Goal: Task Accomplishment & Management: Use online tool/utility

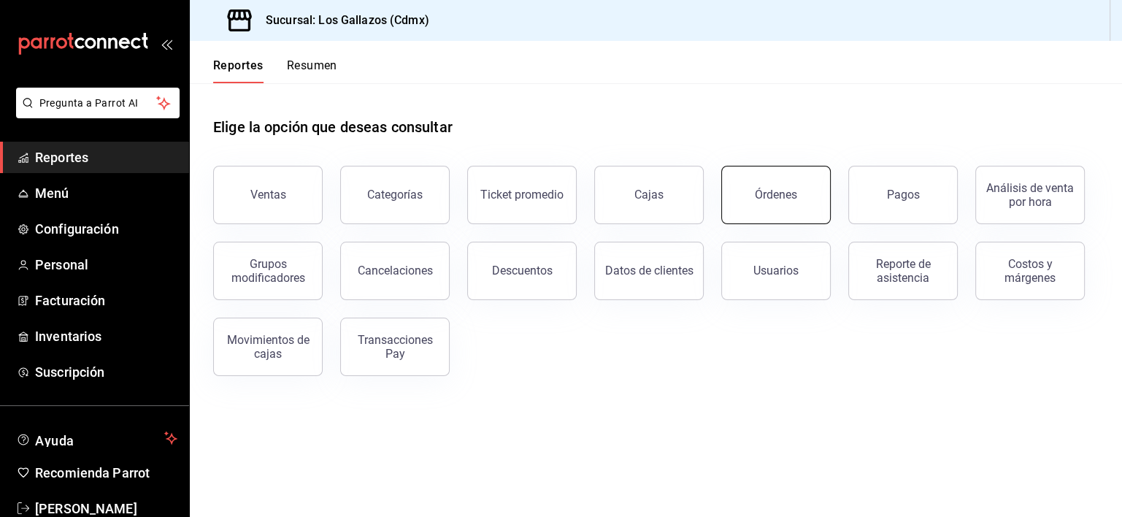
click at [795, 201] on button "Órdenes" at bounding box center [775, 195] width 109 height 58
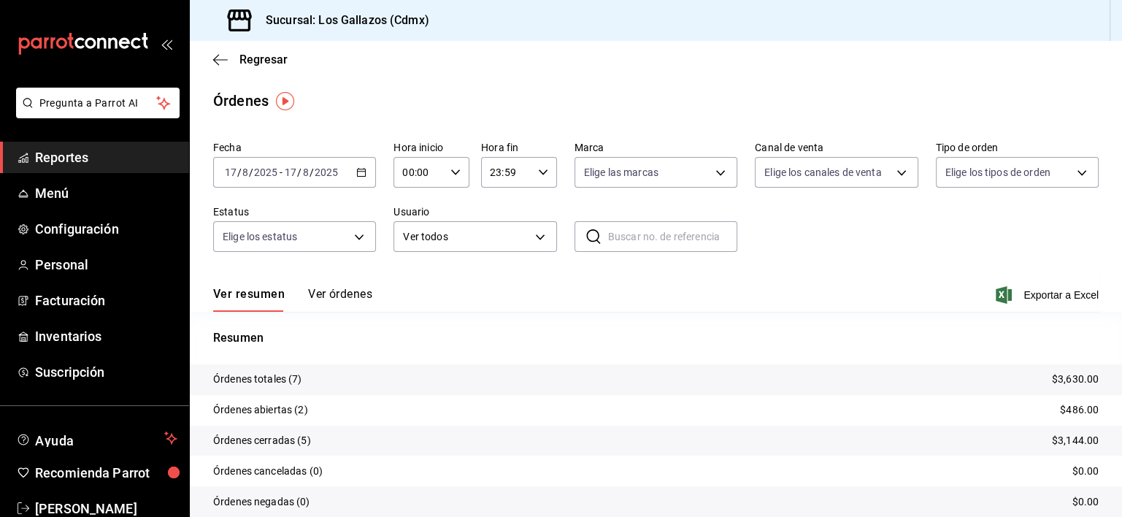
click at [358, 172] on icon "button" at bounding box center [361, 172] width 10 height 10
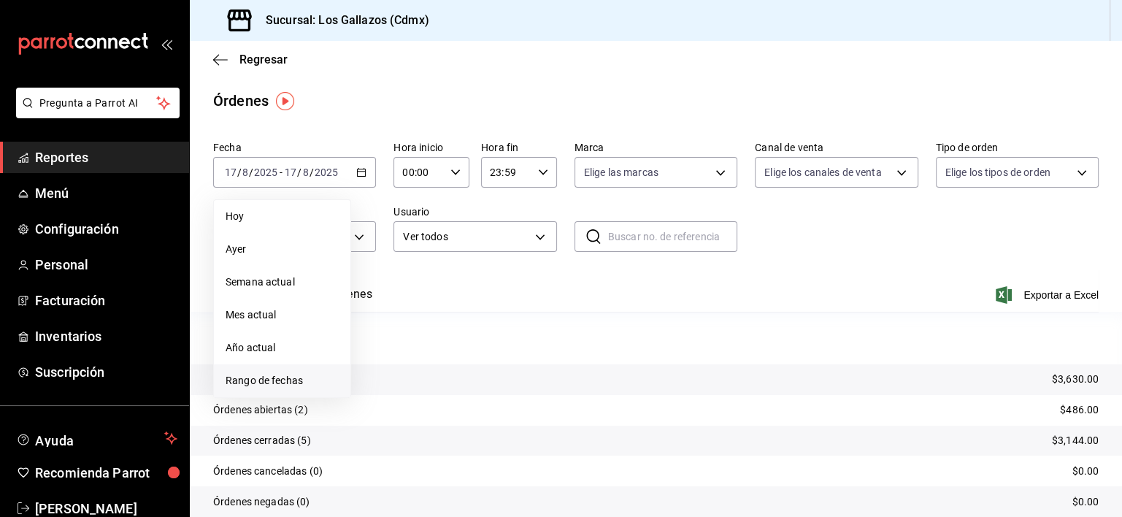
click at [269, 377] on span "Rango de fechas" at bounding box center [282, 380] width 113 height 15
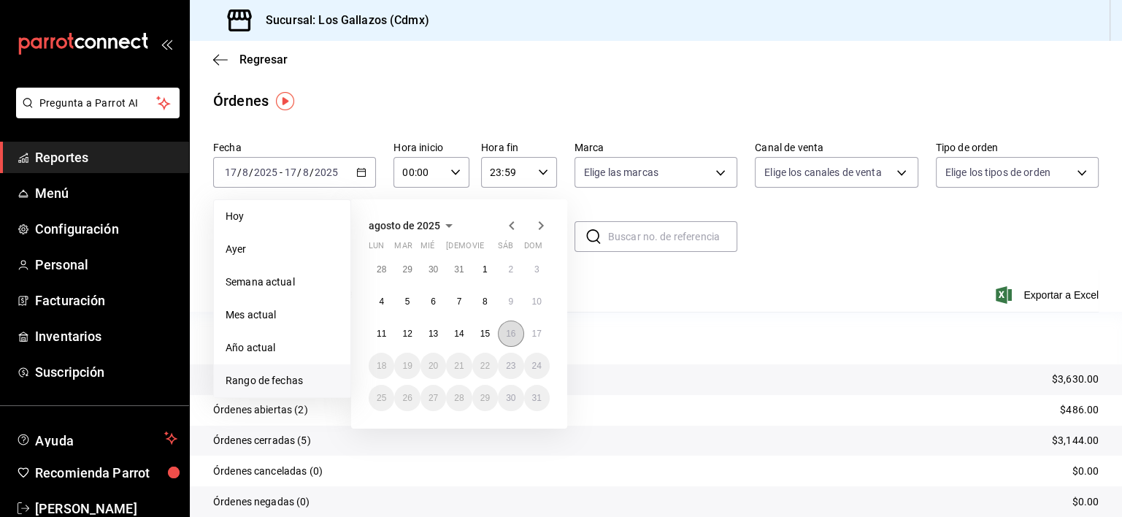
click at [509, 335] on abbr "16" at bounding box center [510, 333] width 9 height 10
click at [538, 334] on abbr "17" at bounding box center [536, 333] width 9 height 10
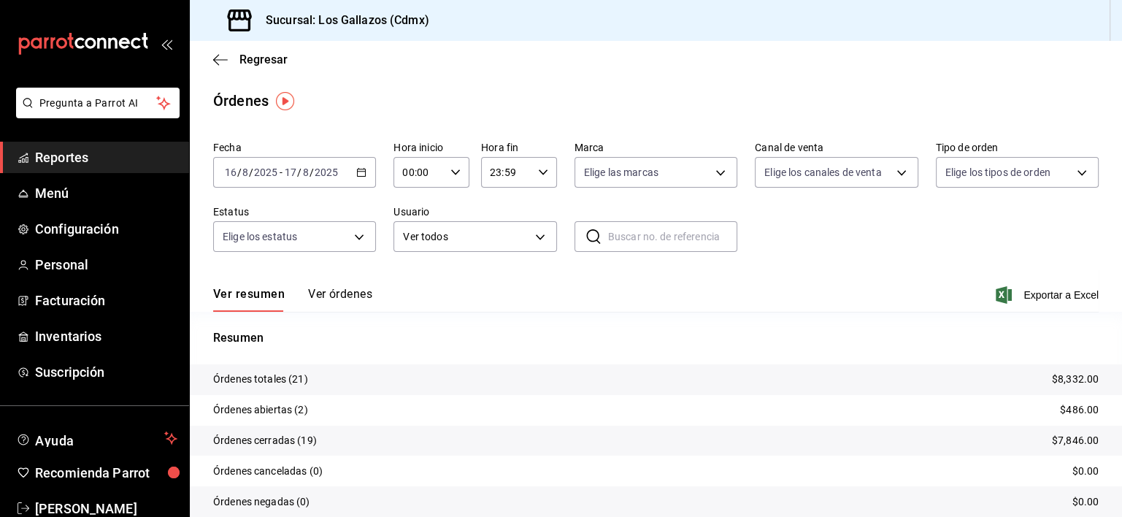
click at [452, 179] on div "00:00 Hora inicio" at bounding box center [431, 172] width 76 height 31
click at [412, 266] on span "12" at bounding box center [410, 260] width 14 height 12
type input "12:00"
click at [539, 177] on div at bounding box center [561, 258] width 1122 height 517
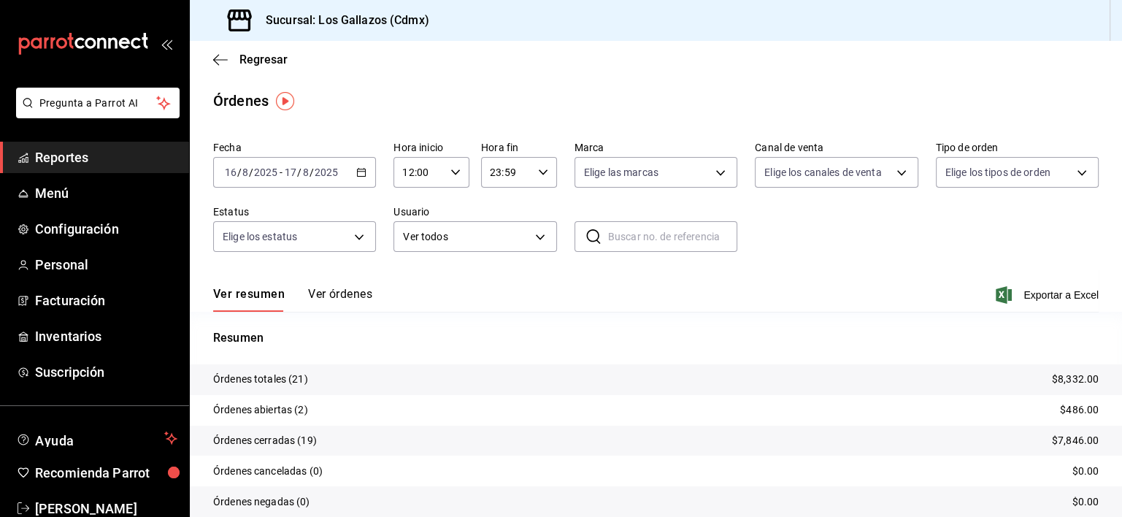
click at [539, 168] on icon "button" at bounding box center [543, 172] width 10 height 10
click at [496, 231] on span "02" at bounding box center [495, 229] width 14 height 12
type input "02:59"
click at [336, 291] on div at bounding box center [561, 258] width 1122 height 517
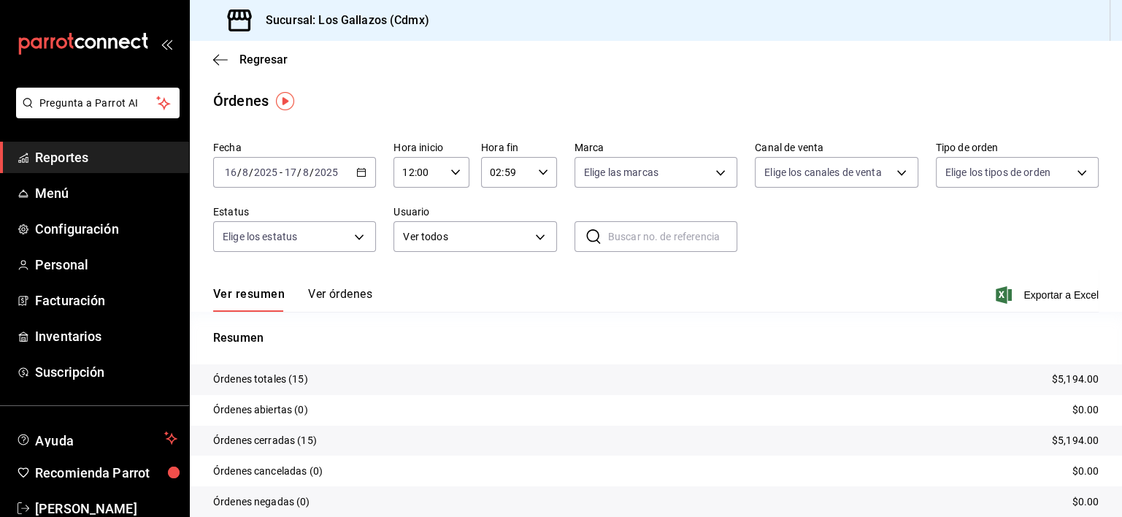
click at [336, 296] on button "Ver órdenes" at bounding box center [340, 299] width 64 height 25
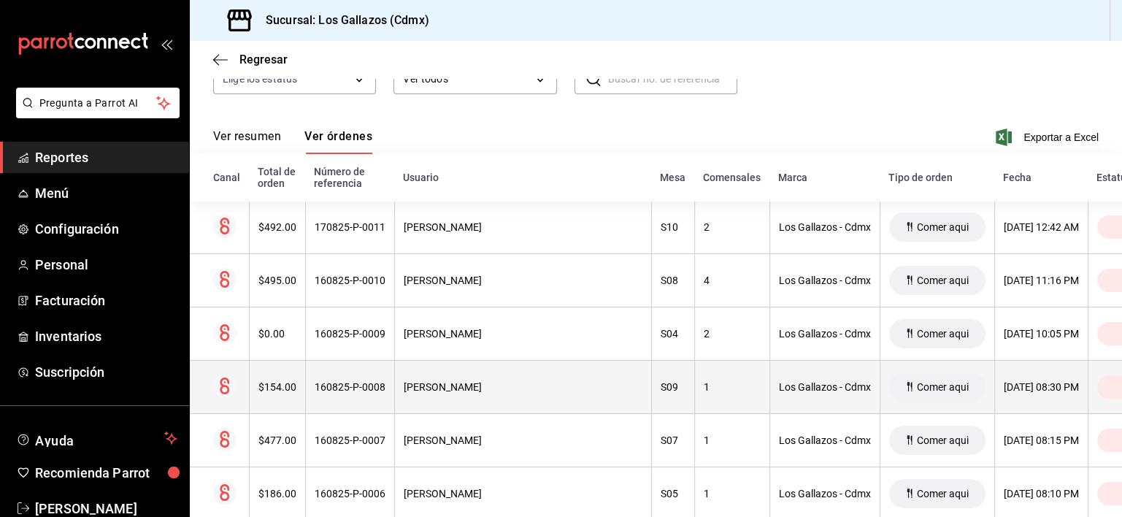
scroll to position [156, 0]
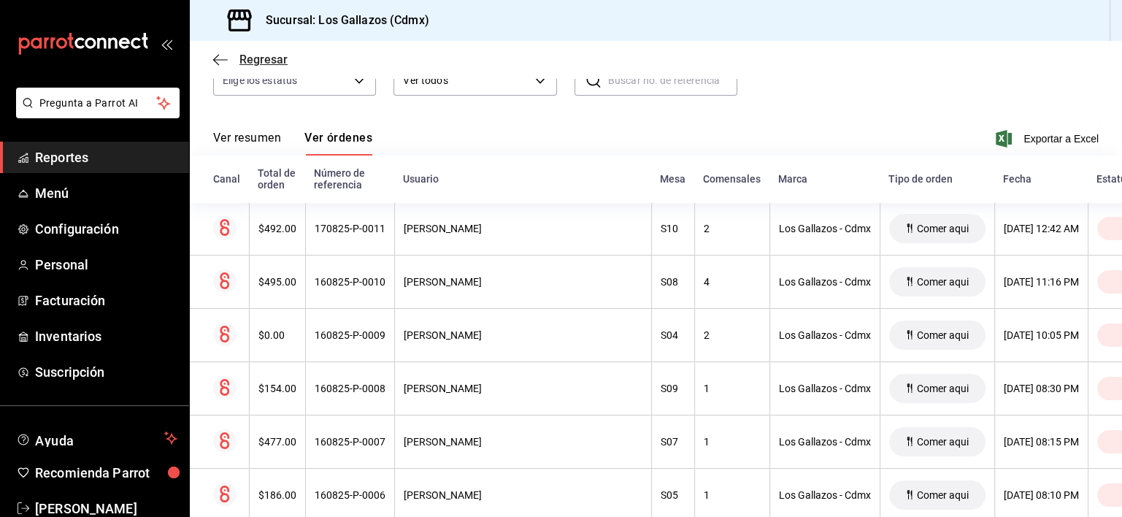
click at [218, 53] on span "Regresar" at bounding box center [250, 60] width 74 height 14
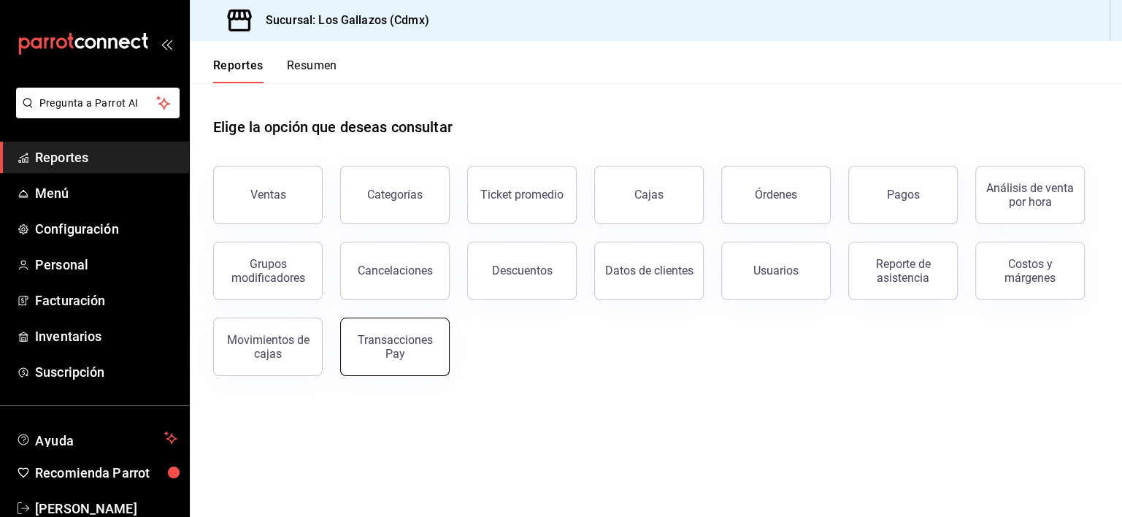
click at [399, 358] on div "Transacciones Pay" at bounding box center [395, 347] width 91 height 28
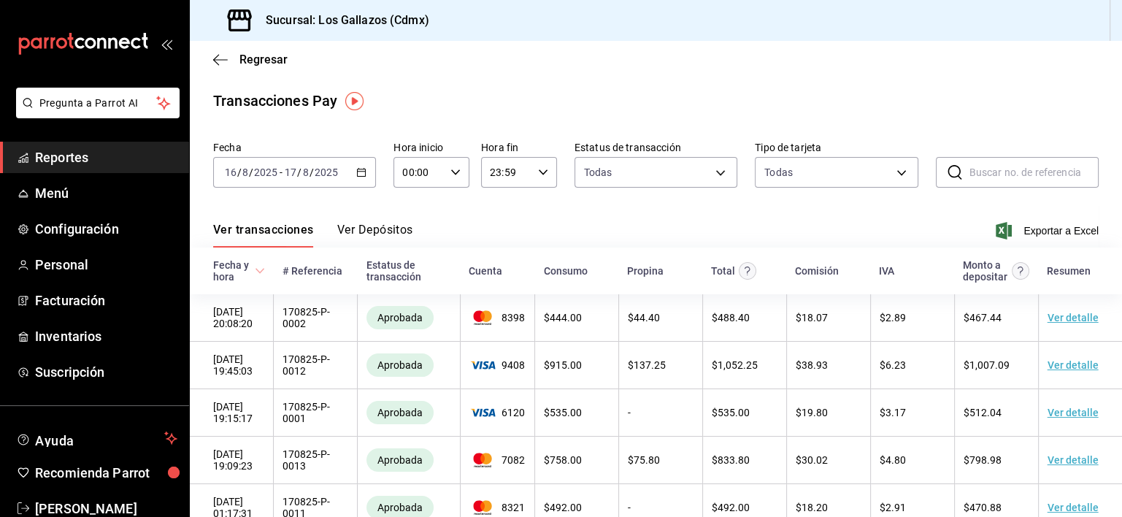
click at [452, 179] on div "00:00 Hora inicio" at bounding box center [431, 172] width 76 height 31
click at [411, 231] on span "12" at bounding box center [410, 229] width 14 height 12
type input "12:00"
click at [537, 171] on div at bounding box center [561, 258] width 1122 height 517
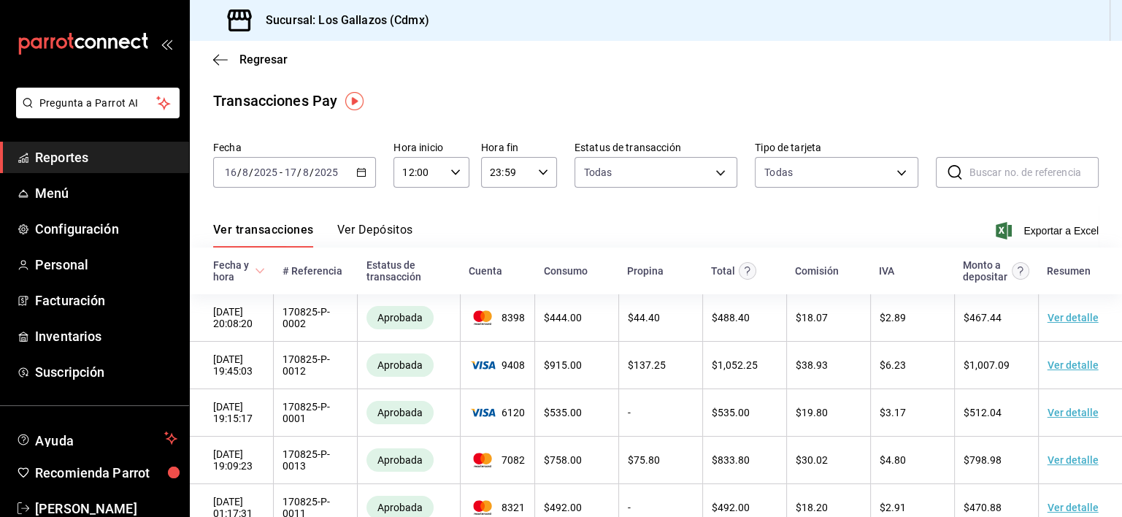
click at [538, 171] on icon "button" at bounding box center [543, 172] width 10 height 10
click at [493, 236] on span "02" at bounding box center [495, 233] width 14 height 12
type input "02:59"
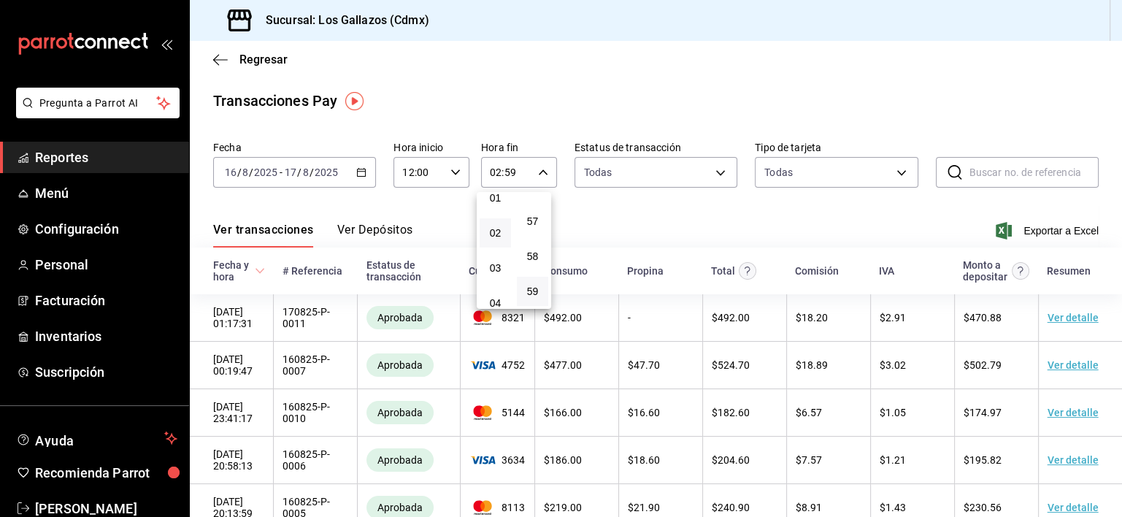
click at [677, 211] on div at bounding box center [561, 258] width 1122 height 517
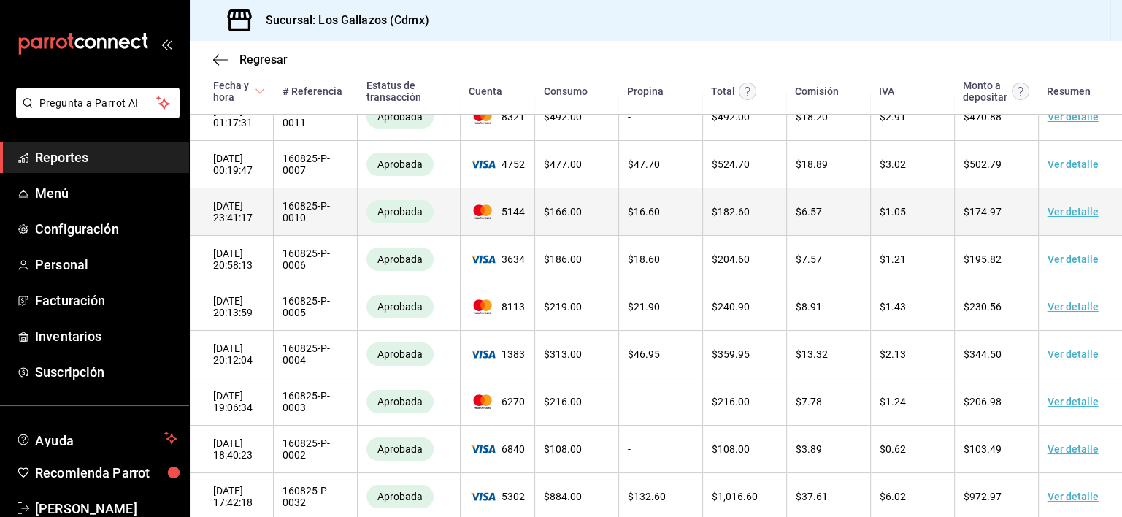
scroll to position [232, 0]
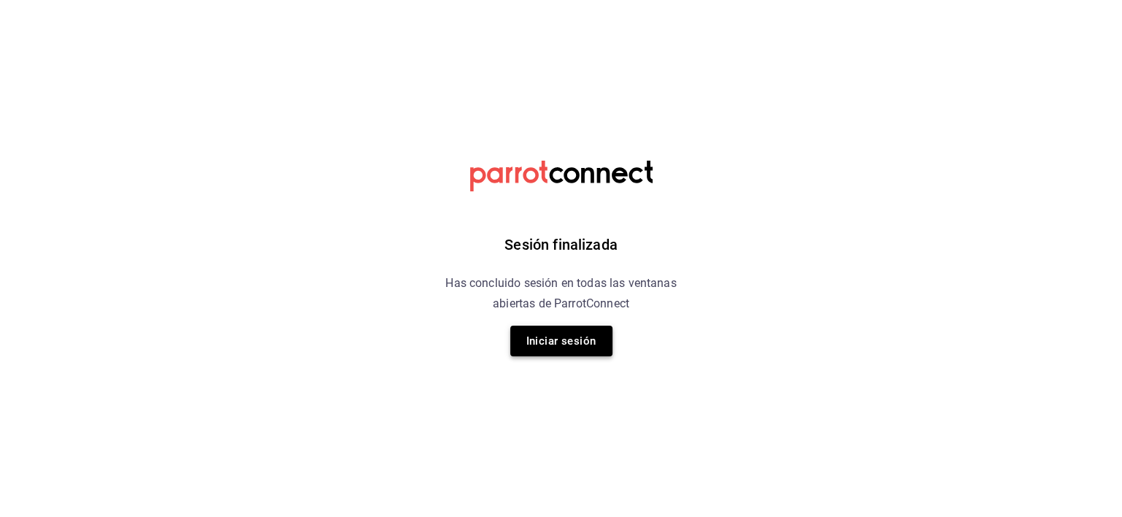
click at [571, 342] on button "Iniciar sesión" at bounding box center [561, 341] width 102 height 31
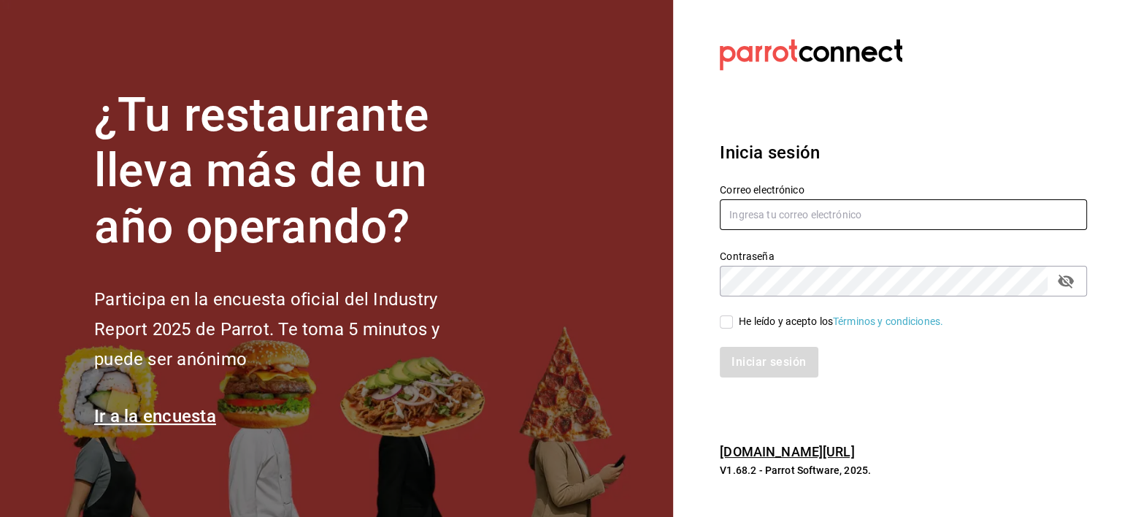
type input "[EMAIL_ADDRESS][DOMAIN_NAME]"
click at [730, 324] on input "He leído y acepto los Términos y condiciones." at bounding box center [726, 321] width 13 height 13
checkbox input "true"
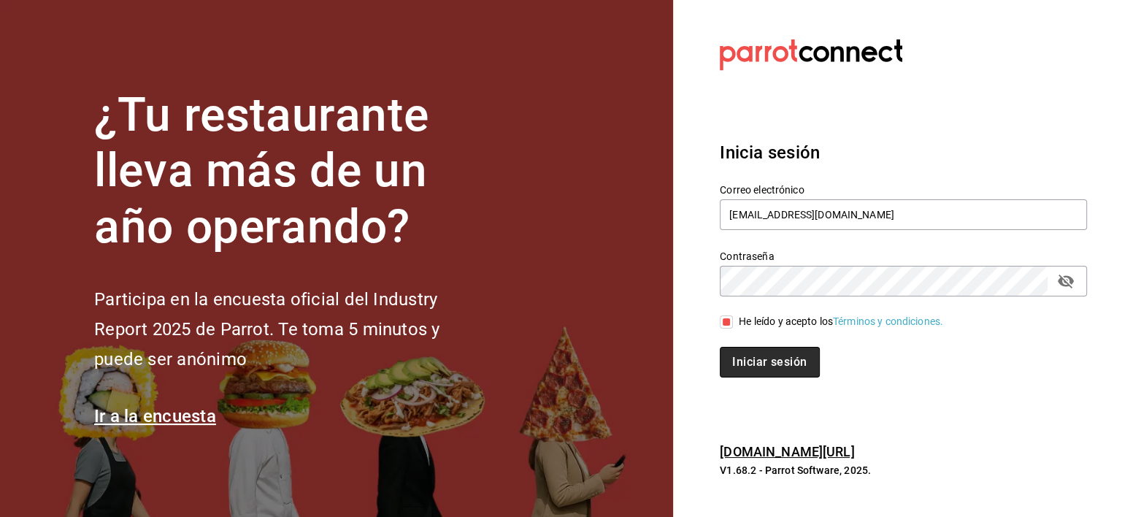
click at [755, 359] on button "Iniciar sesión" at bounding box center [769, 362] width 99 height 31
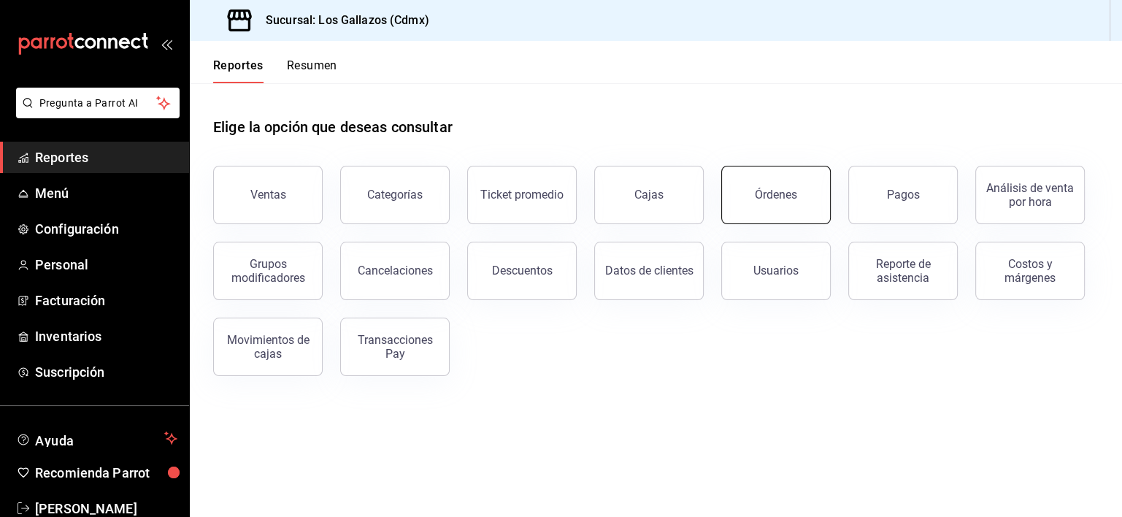
click at [772, 191] on div "Órdenes" at bounding box center [776, 195] width 42 height 14
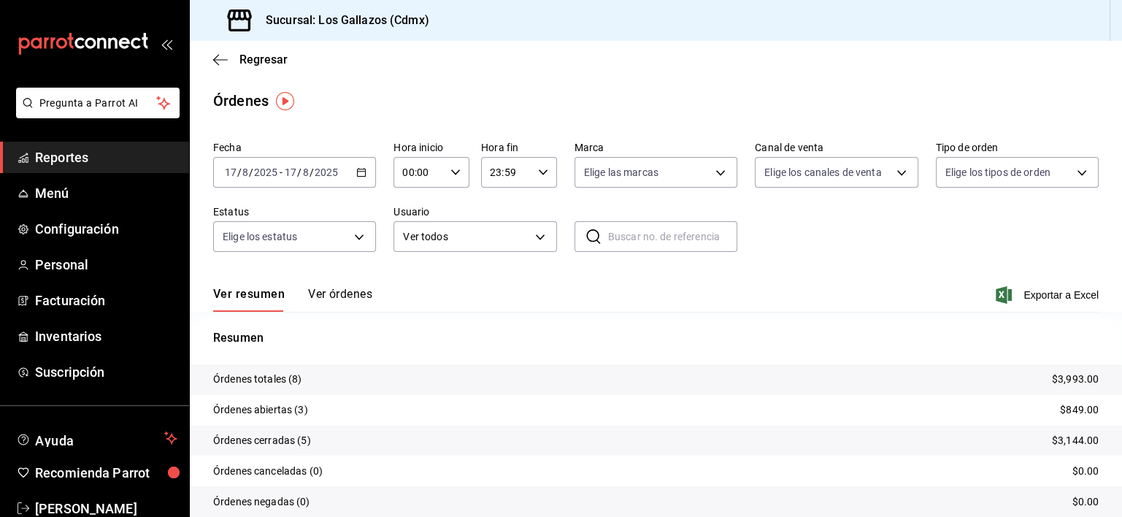
click at [452, 171] on icon "button" at bounding box center [455, 172] width 10 height 10
click at [418, 256] on button "12" at bounding box center [409, 247] width 31 height 29
type input "12:00"
click at [342, 295] on div at bounding box center [561, 258] width 1122 height 517
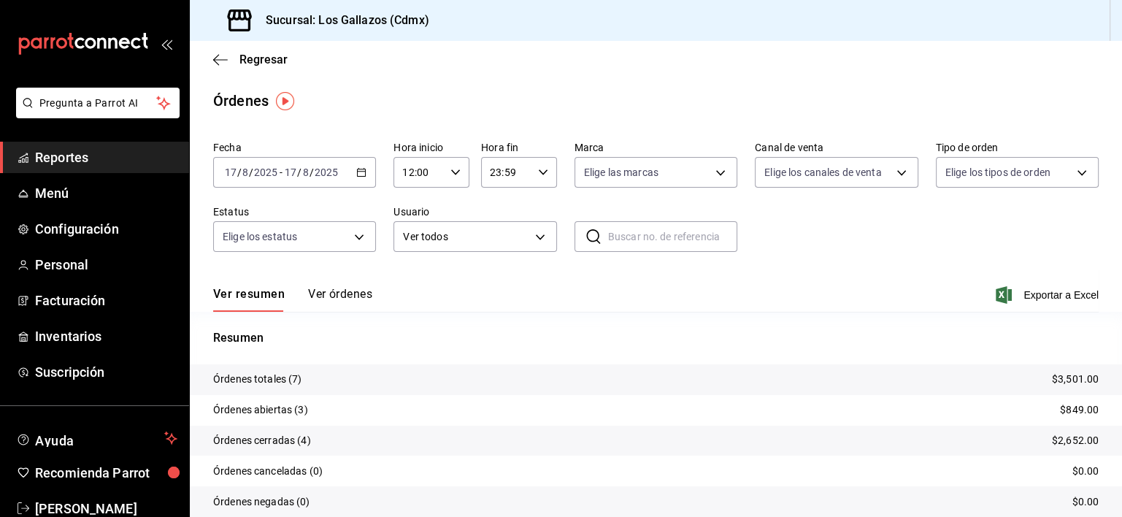
click at [343, 295] on button "Ver órdenes" at bounding box center [340, 299] width 64 height 25
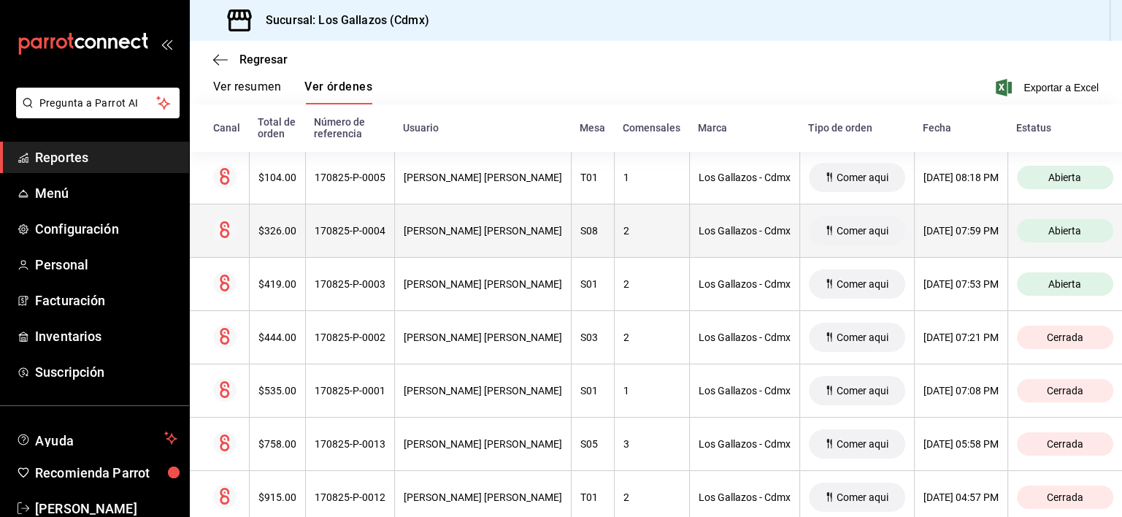
scroll to position [257, 0]
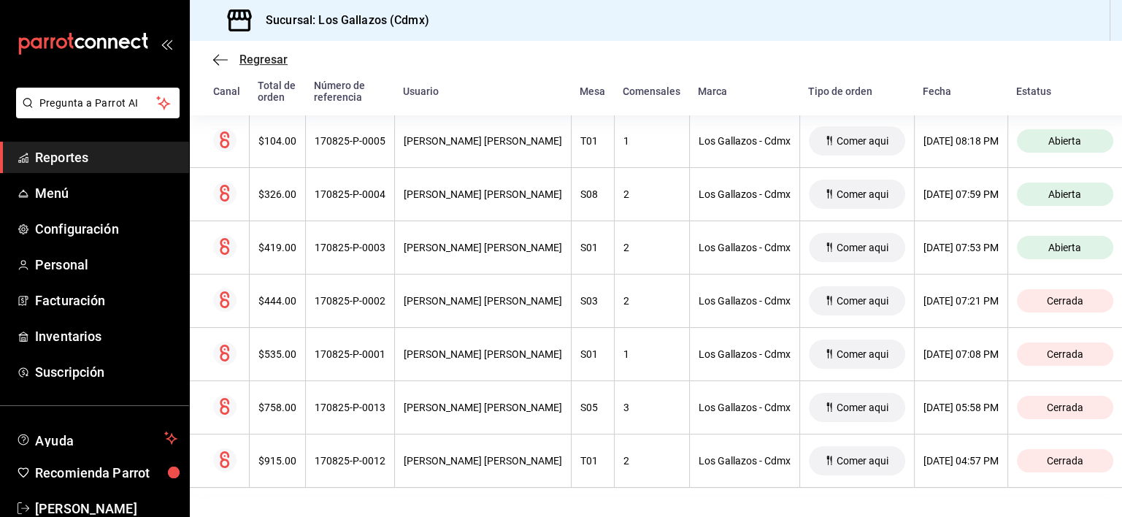
click at [223, 58] on icon "button" at bounding box center [220, 59] width 15 height 13
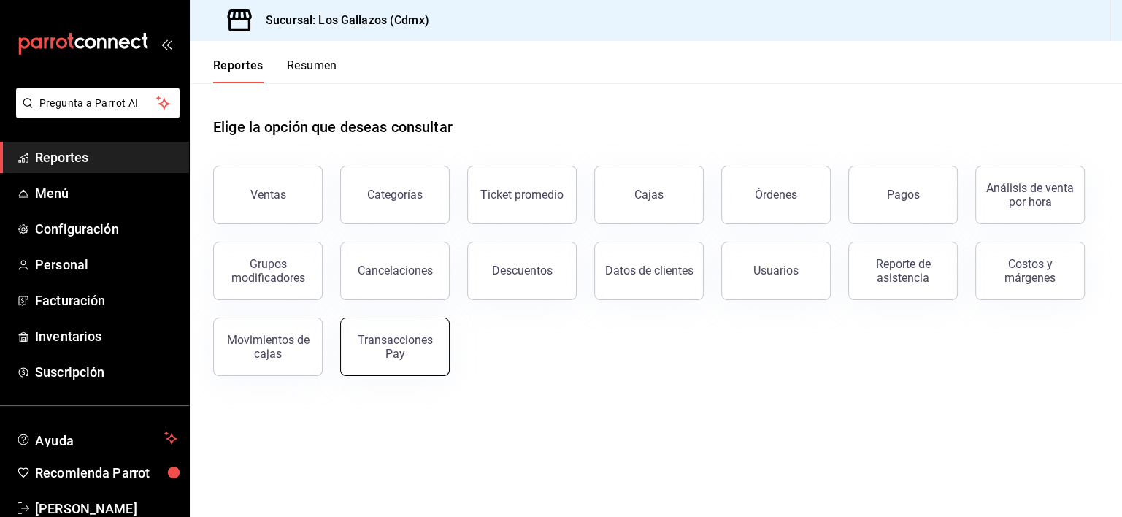
click at [391, 345] on div "Transacciones Pay" at bounding box center [395, 347] width 91 height 28
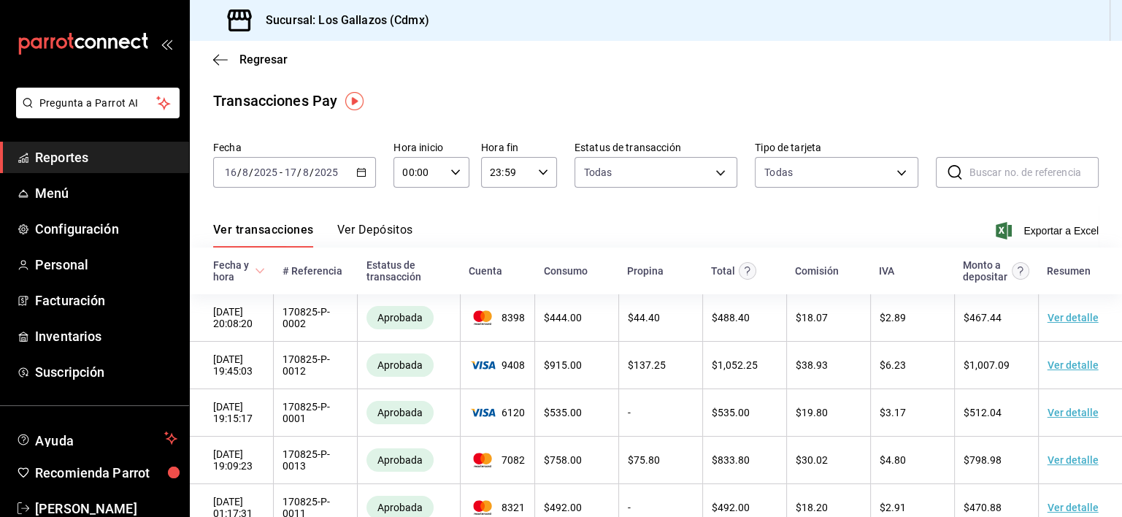
click at [357, 170] on \(Stroke\) "button" at bounding box center [361, 173] width 9 height 8
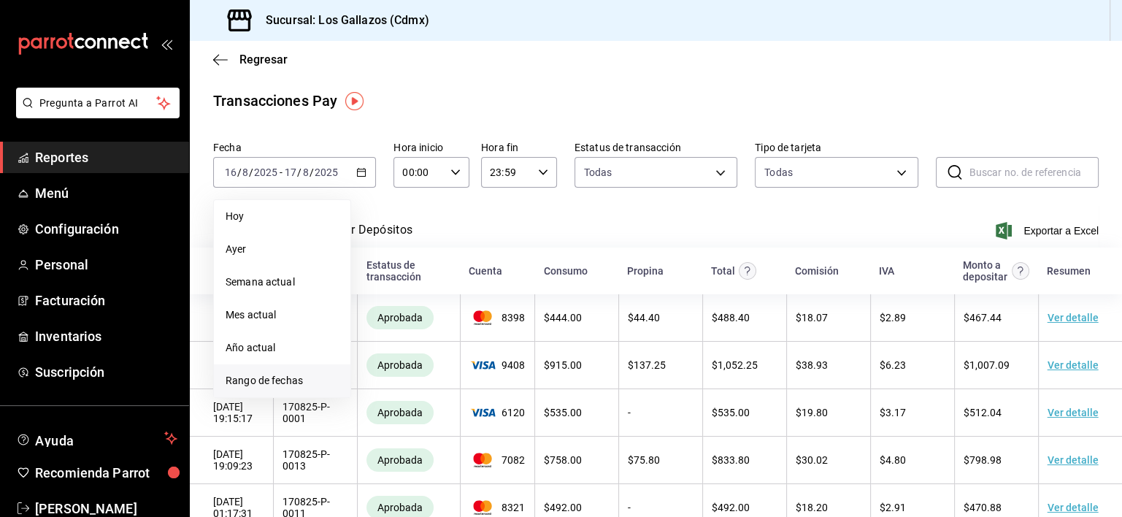
click at [247, 376] on span "Rango de fechas" at bounding box center [282, 380] width 113 height 15
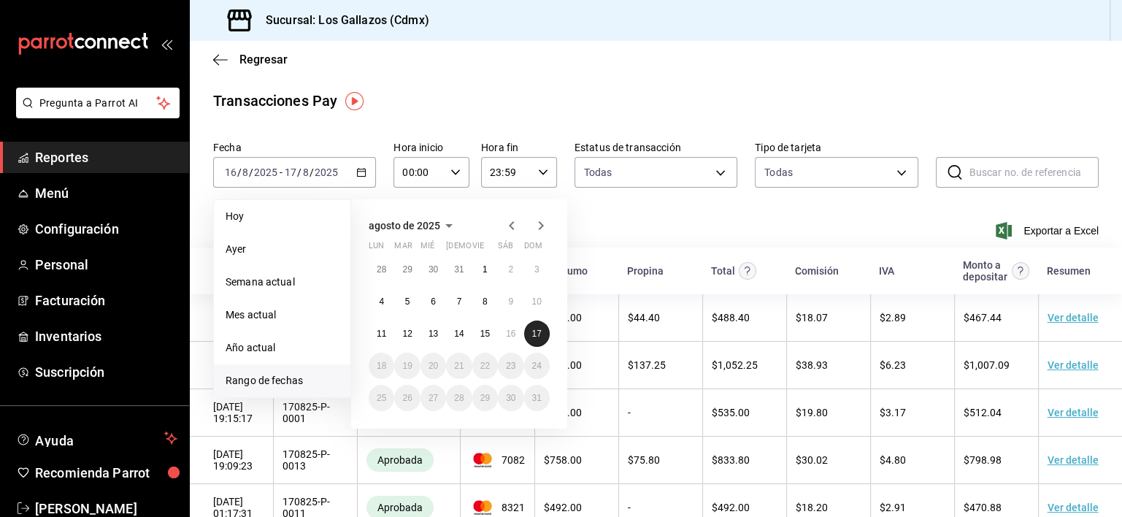
click at [534, 329] on abbr "17" at bounding box center [536, 333] width 9 height 10
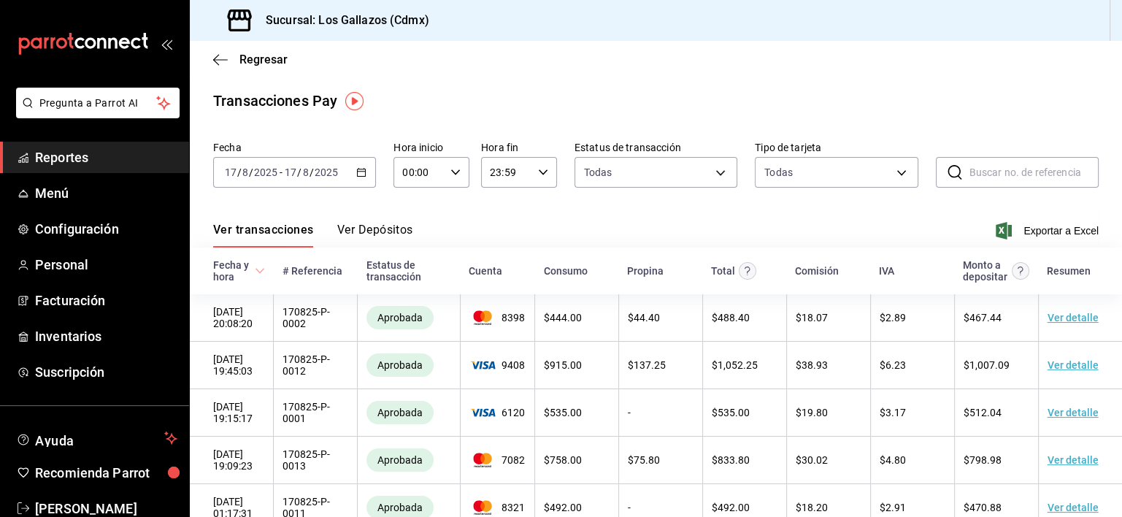
click at [452, 172] on icon "button" at bounding box center [455, 172] width 10 height 10
click at [412, 249] on span "12" at bounding box center [410, 245] width 14 height 12
type input "12:00"
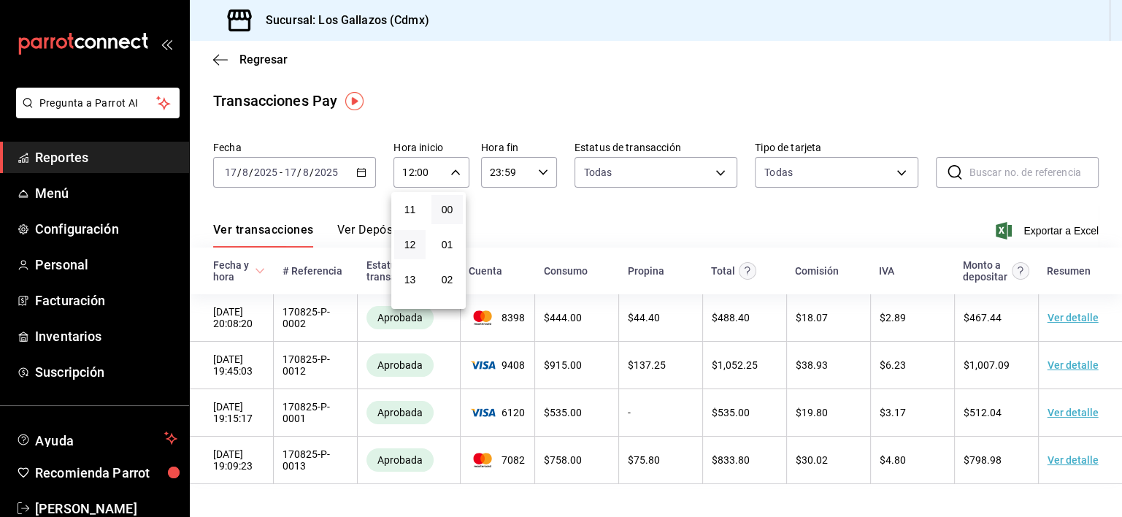
click at [690, 207] on div at bounding box center [561, 258] width 1122 height 517
